Goal: Entertainment & Leisure: Consume media (video, audio)

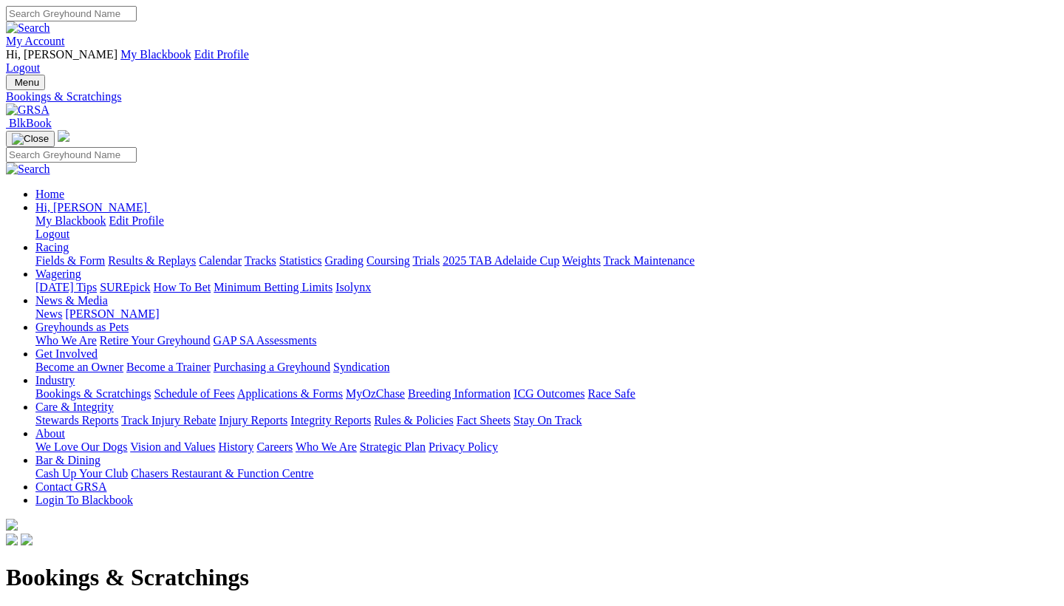
click at [69, 241] on link "Racing" at bounding box center [51, 247] width 33 height 13
click at [188, 254] on link "Results & Replays" at bounding box center [152, 260] width 88 height 13
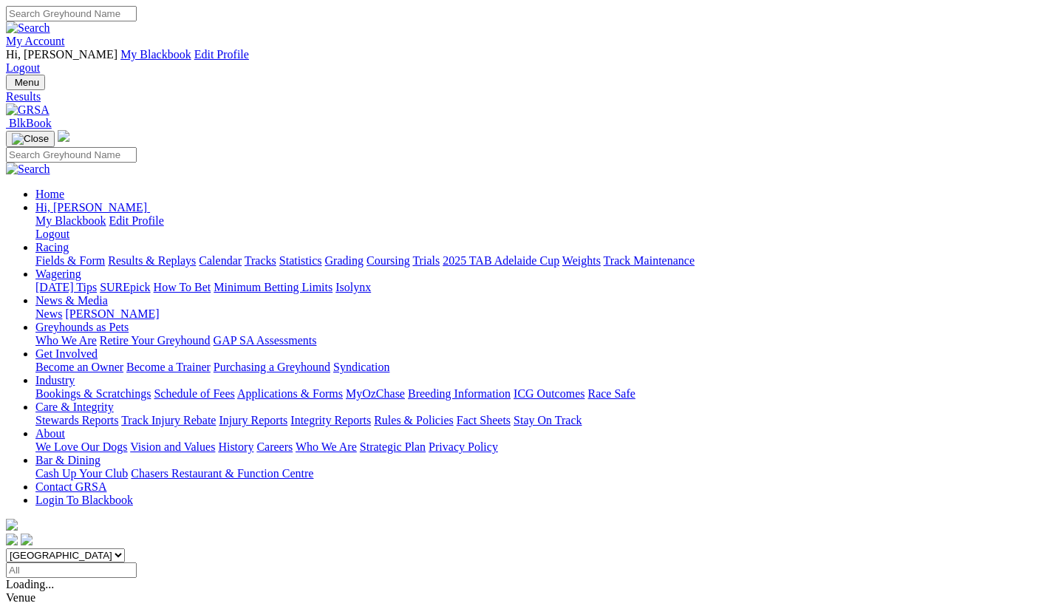
click at [75, 254] on link "Fields & Form" at bounding box center [69, 260] width 69 height 13
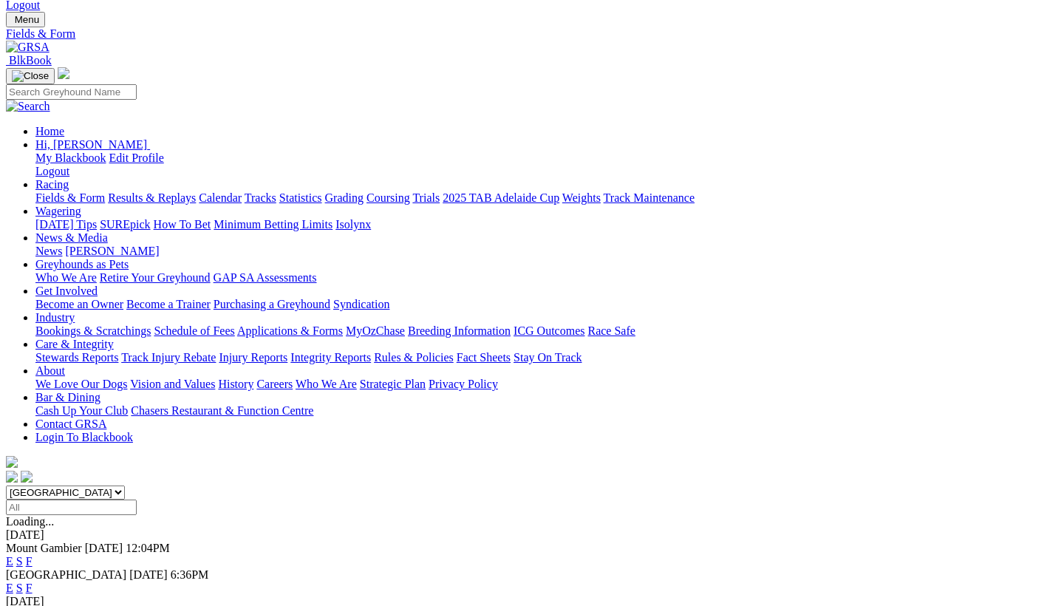
scroll to position [25, 0]
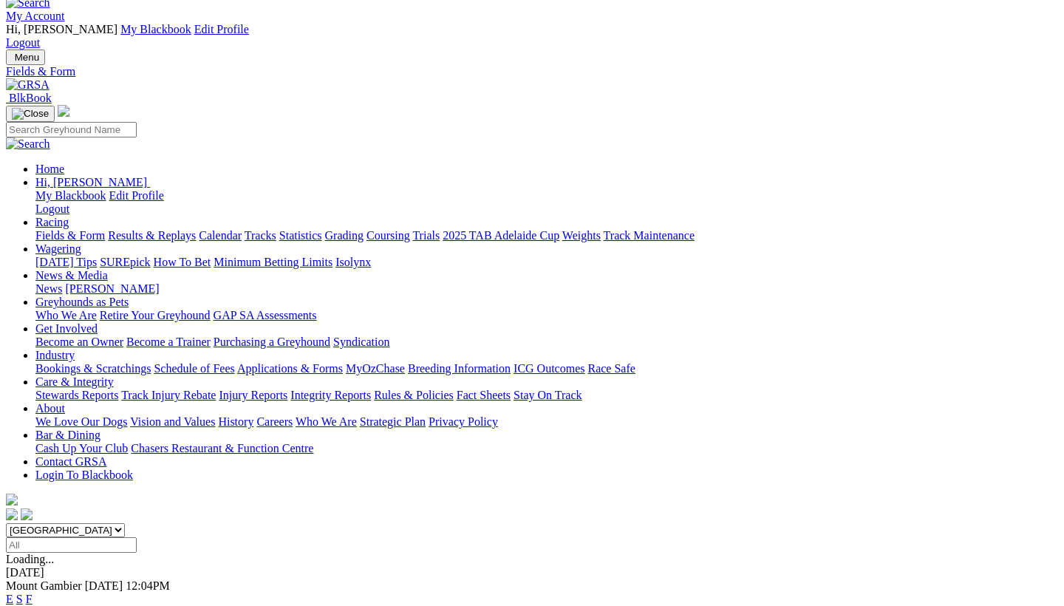
click at [157, 229] on link "Results & Replays" at bounding box center [152, 235] width 88 height 13
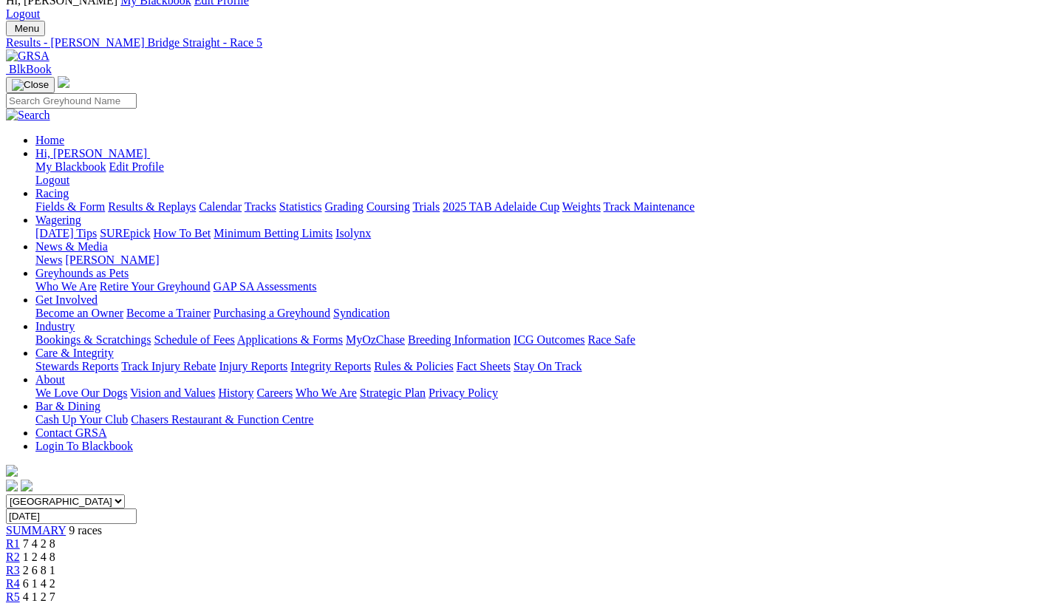
scroll to position [24, 0]
